Goal: Task Accomplishment & Management: Manage account settings

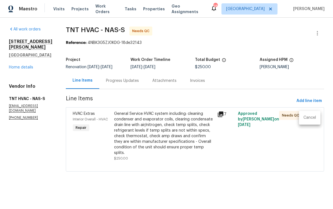
click at [282, 110] on div at bounding box center [166, 104] width 333 height 209
click at [287, 112] on div "Needs QC" at bounding box center [290, 115] width 23 height 9
click at [289, 113] on span "Needs QC" at bounding box center [292, 115] width 20 height 6
click at [159, 126] on div "General Service HVAC system including: cleaning condenser and evaporator coils,…" at bounding box center [164, 133] width 100 height 45
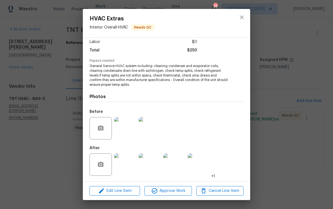
scroll to position [40, 0]
click at [132, 131] on img at bounding box center [125, 128] width 22 height 22
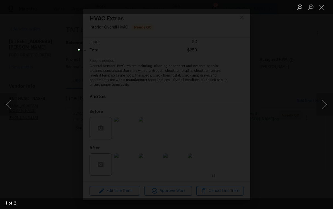
click at [326, 102] on button "Next image" at bounding box center [324, 104] width 17 height 22
click at [324, 101] on button "Next image" at bounding box center [324, 104] width 17 height 22
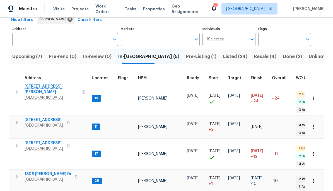
scroll to position [31, 0]
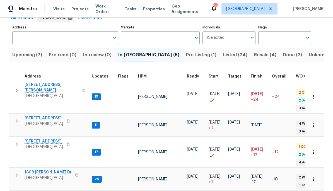
click at [51, 93] on span "[GEOGRAPHIC_DATA]" at bounding box center [52, 96] width 54 height 6
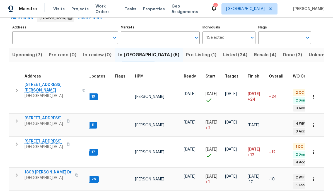
scroll to position [0, 3]
click at [44, 170] on span "1808 Calloway Dr" at bounding box center [48, 173] width 47 height 6
click at [48, 88] on span "2390 Senseney Dr" at bounding box center [52, 87] width 54 height 11
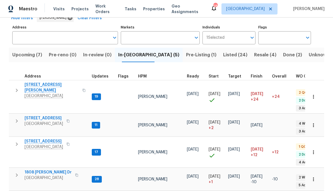
scroll to position [0, 0]
click at [42, 139] on span "404 Elfie Ct" at bounding box center [44, 142] width 39 height 6
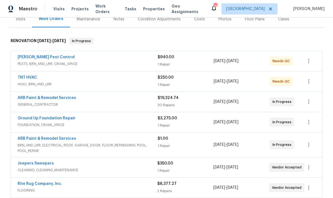
scroll to position [56, 0]
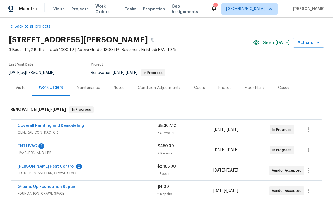
scroll to position [2, 0]
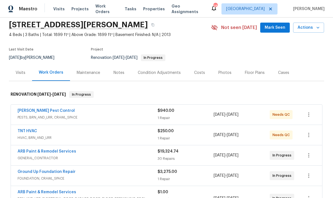
scroll to position [36, 0]
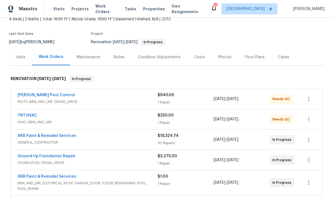
click at [33, 116] on link "TNT HVAC" at bounding box center [28, 116] width 20 height 4
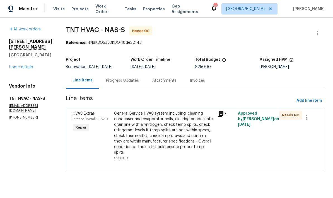
click at [170, 127] on div "General Service HVAC system including: cleaning condenser and evaporator coils,…" at bounding box center [164, 133] width 100 height 45
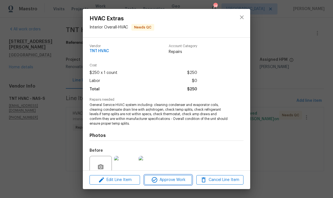
click at [177, 184] on button "Approve Work" at bounding box center [168, 180] width 47 height 10
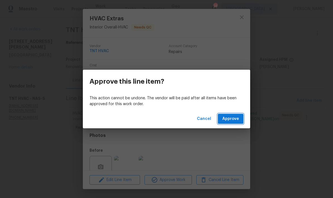
click at [233, 117] on span "Approve" at bounding box center [230, 119] width 17 height 7
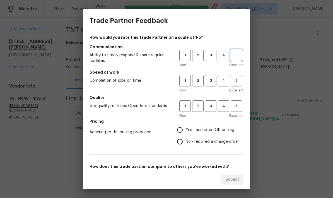
click at [238, 59] on button "5" at bounding box center [236, 55] width 11 height 11
click at [239, 82] on span "5" at bounding box center [236, 81] width 10 height 6
click at [238, 104] on span "5" at bounding box center [236, 106] width 10 height 6
click at [222, 125] on label "Yes - accepted OD pricing" at bounding box center [206, 130] width 65 height 12
click at [186, 125] on input "Yes - accepted OD pricing" at bounding box center [180, 130] width 12 height 12
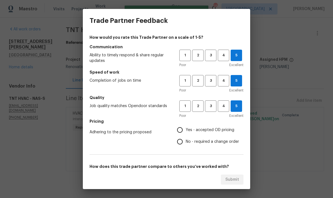
radio input "true"
click at [218, 128] on span "Yes - accepted OD pricing" at bounding box center [210, 130] width 49 height 6
click at [186, 128] on input "Yes - accepted OD pricing" at bounding box center [180, 130] width 12 height 12
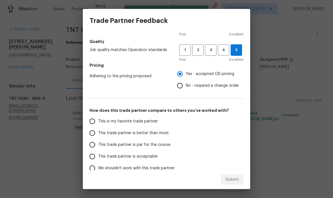
scroll to position [56, 0]
click at [162, 145] on span "This trade partner is par for the course" at bounding box center [134, 145] width 72 height 6
click at [98, 145] on input "This trade partner is par for the course" at bounding box center [93, 145] width 12 height 12
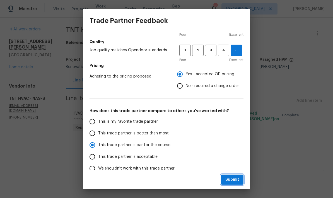
click at [235, 177] on span "Submit" at bounding box center [232, 179] width 14 height 7
radio input "true"
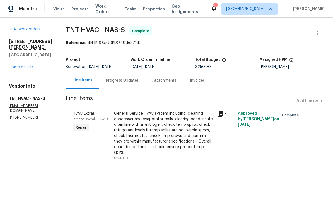
click at [28, 69] on link "Home details" at bounding box center [21, 67] width 24 height 4
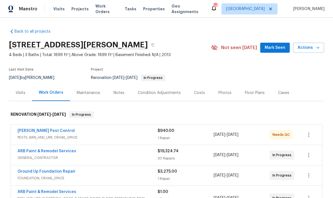
click at [50, 132] on link "Robards Pest Control" at bounding box center [46, 131] width 57 height 4
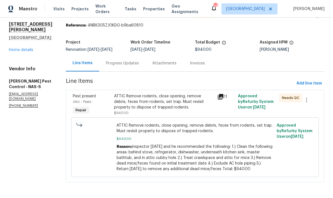
click at [134, 64] on div "Progress Updates" at bounding box center [122, 64] width 33 height 6
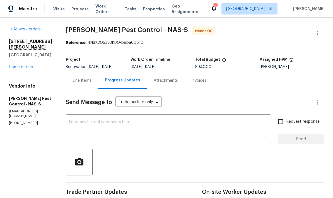
click at [32, 65] on link "Home details" at bounding box center [21, 67] width 24 height 4
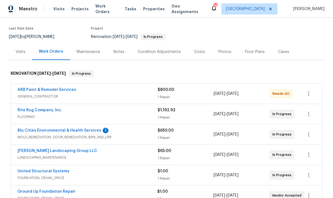
scroll to position [42, 0]
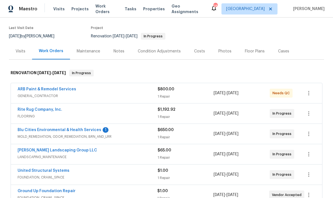
click at [89, 129] on link "Blu Cities Environmental & Health Services" at bounding box center [60, 130] width 84 height 4
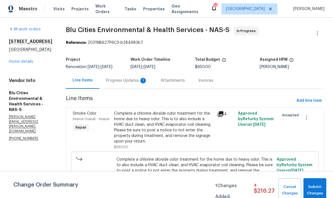
click at [132, 84] on div "Progress Updates 1" at bounding box center [126, 80] width 55 height 16
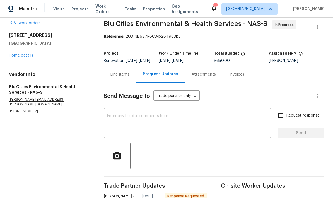
scroll to position [6, 0]
